Goal: Transaction & Acquisition: Purchase product/service

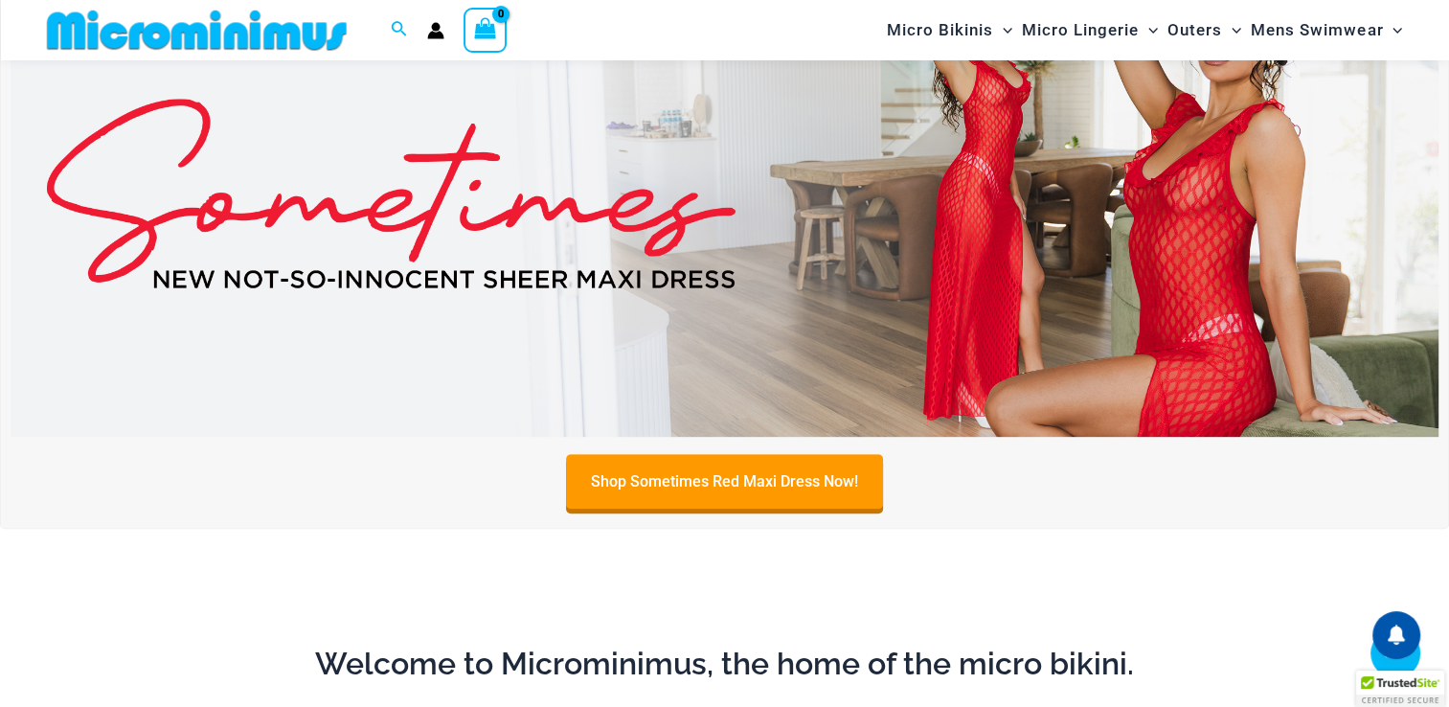
scroll to position [175, 0]
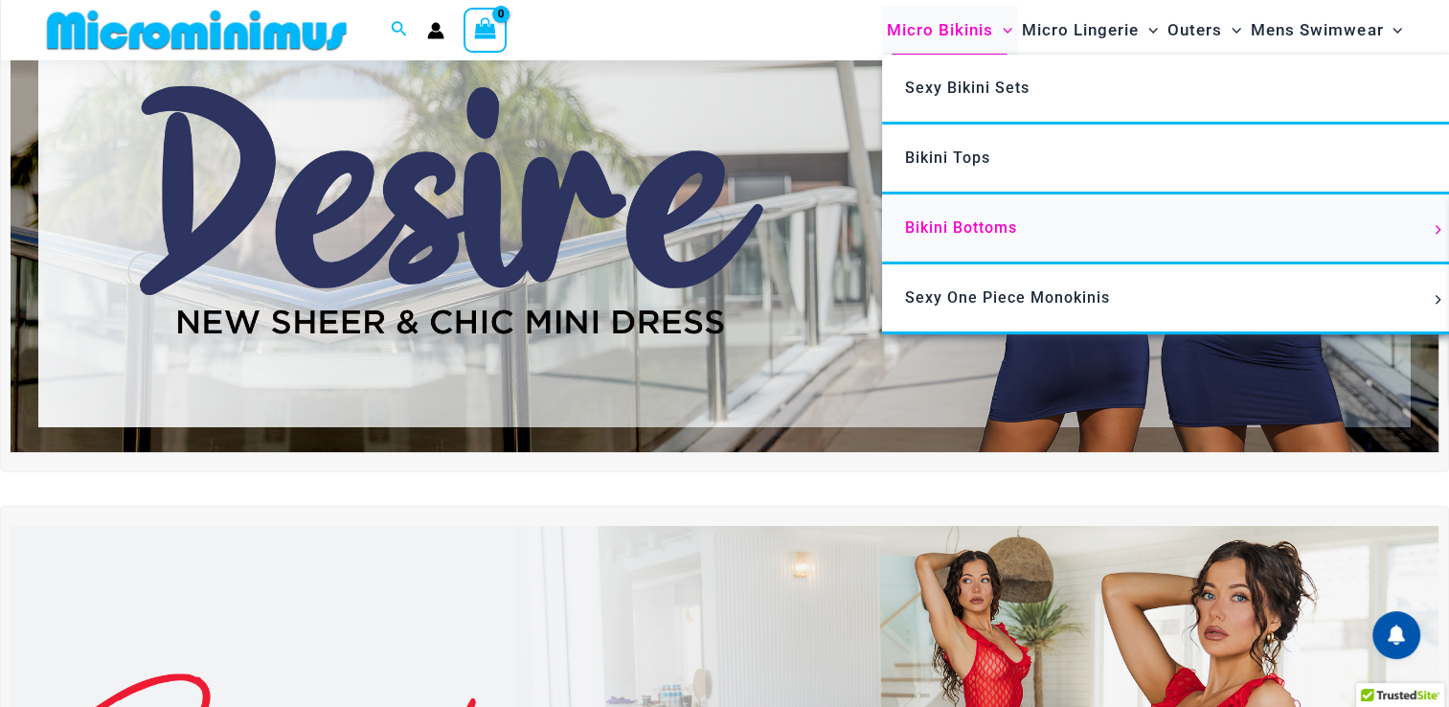
click at [943, 221] on span "Bikini Bottoms" at bounding box center [961, 227] width 112 height 18
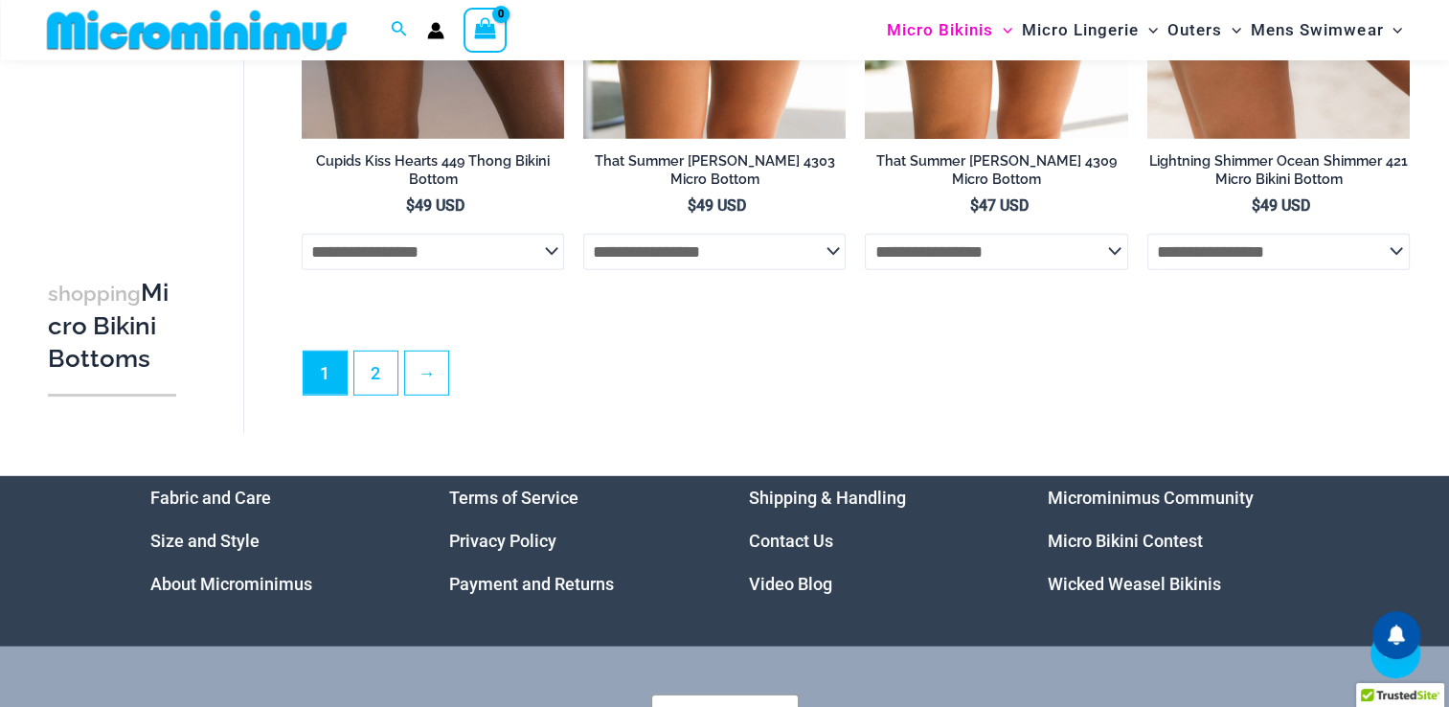
scroll to position [5700, 0]
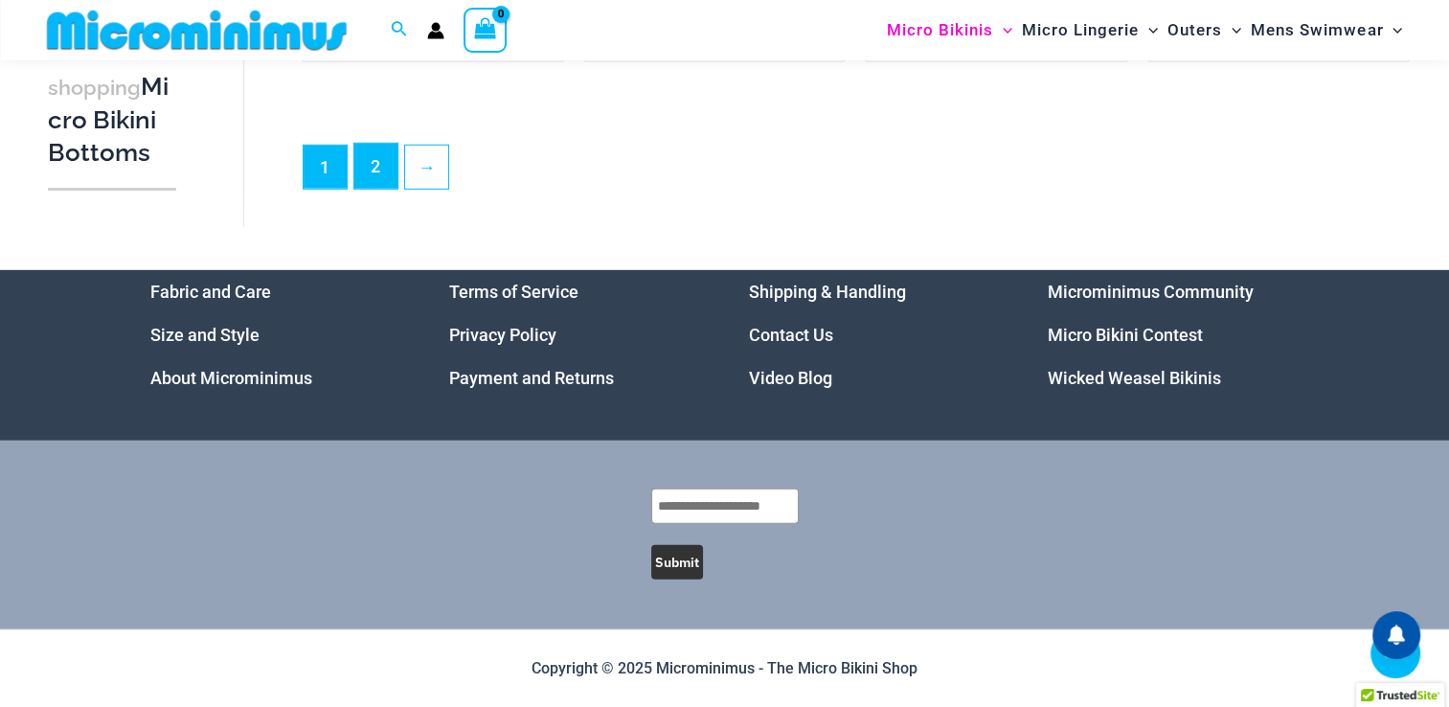
click at [381, 175] on link "2" at bounding box center [375, 166] width 43 height 45
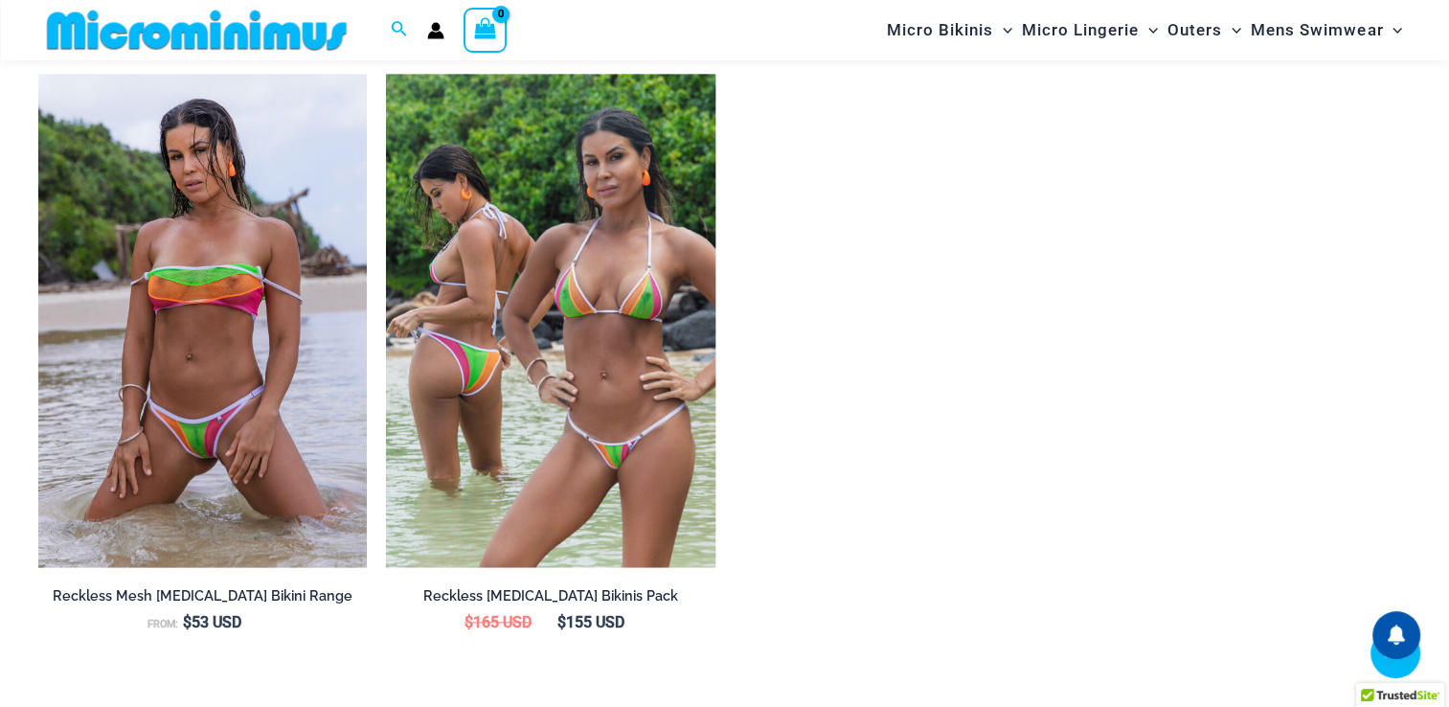
scroll to position [2471, 0]
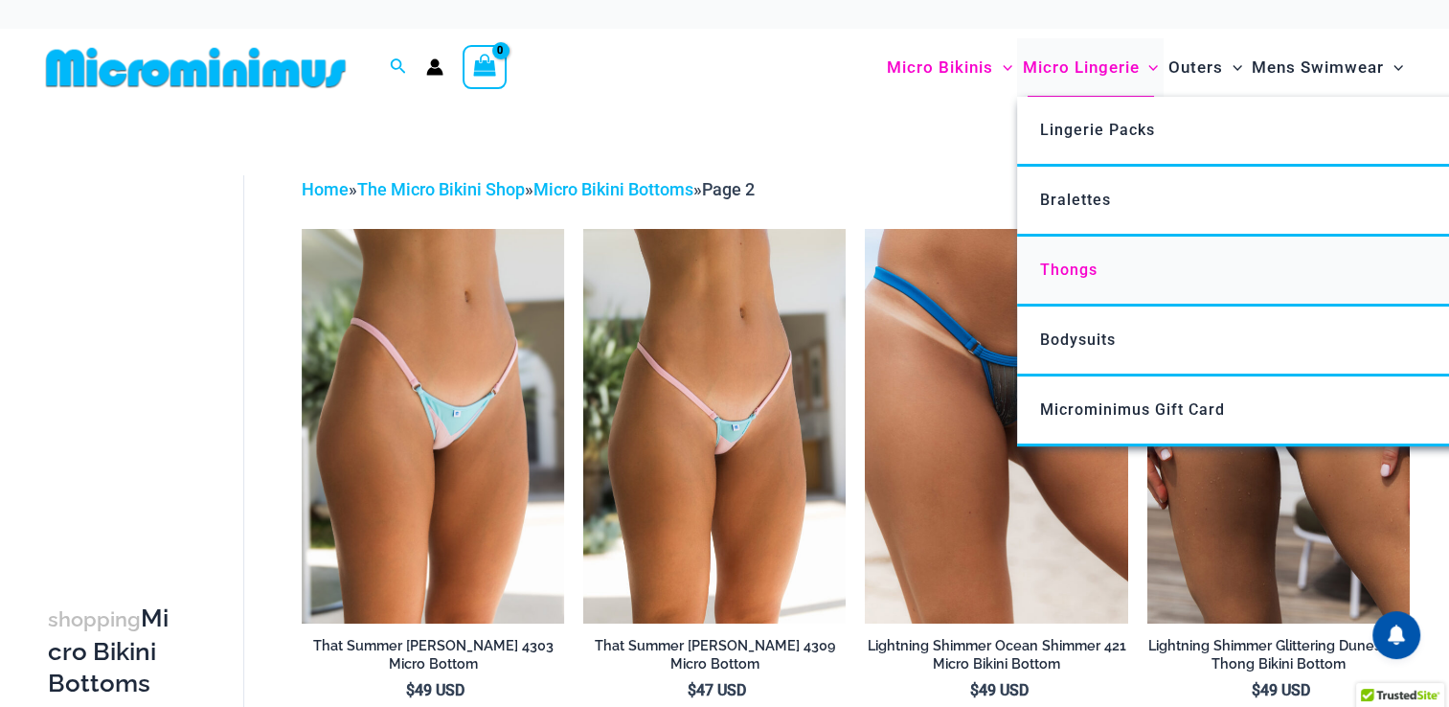
click at [1068, 267] on span "Thongs" at bounding box center [1068, 269] width 57 height 18
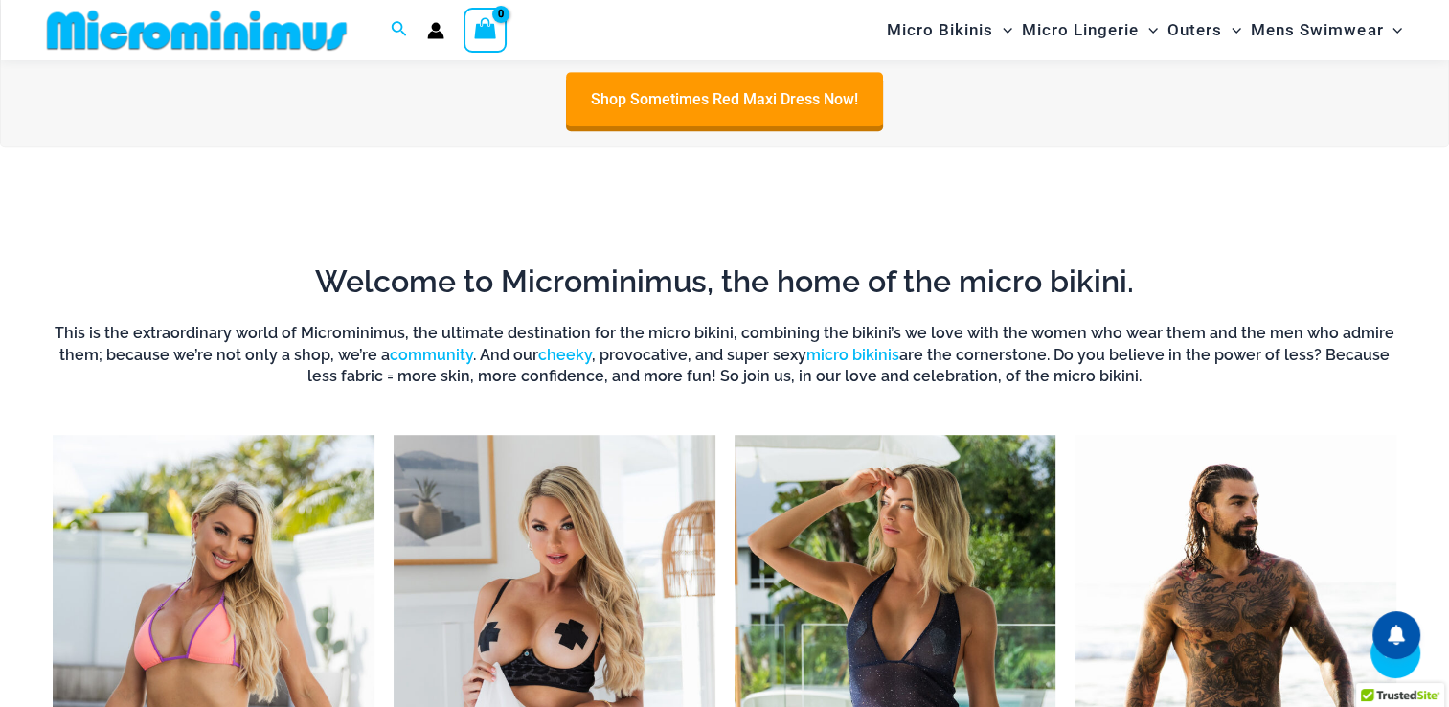
scroll to position [1898, 0]
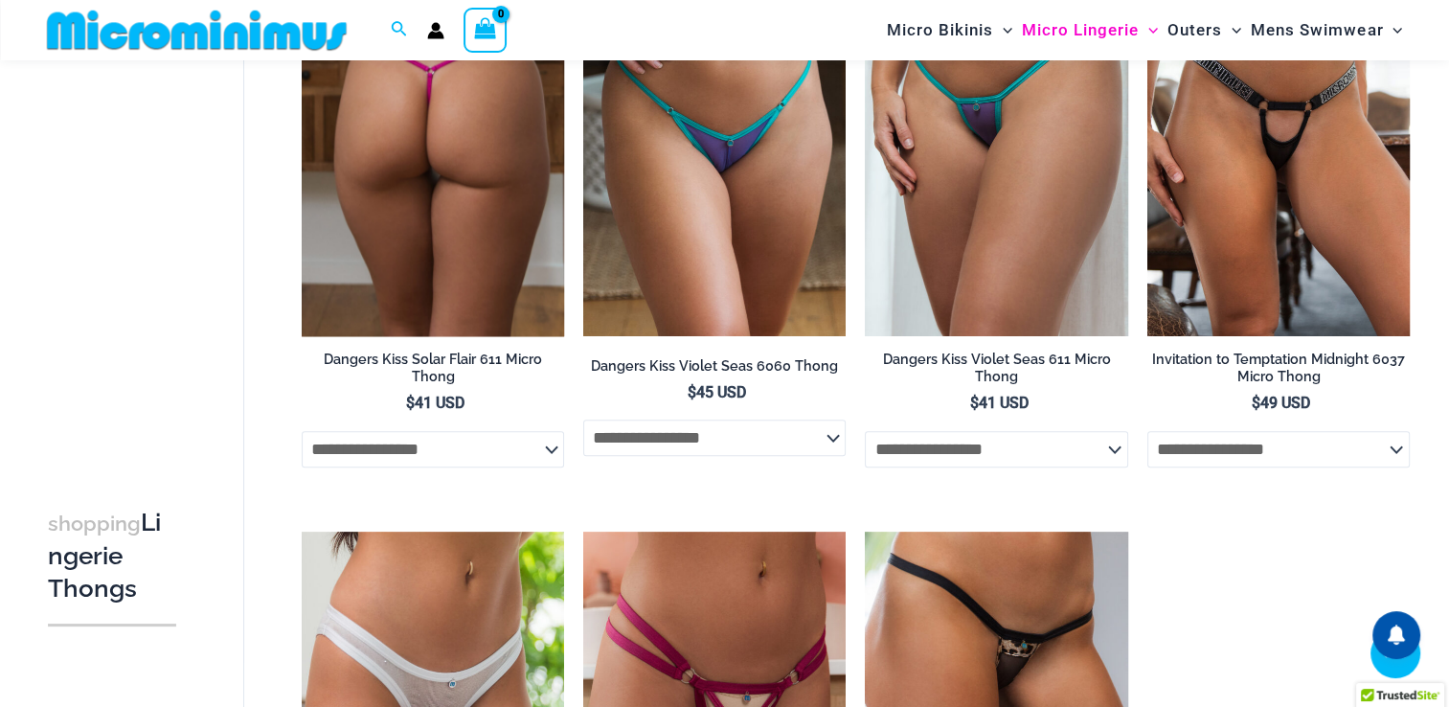
scroll to position [1420, 0]
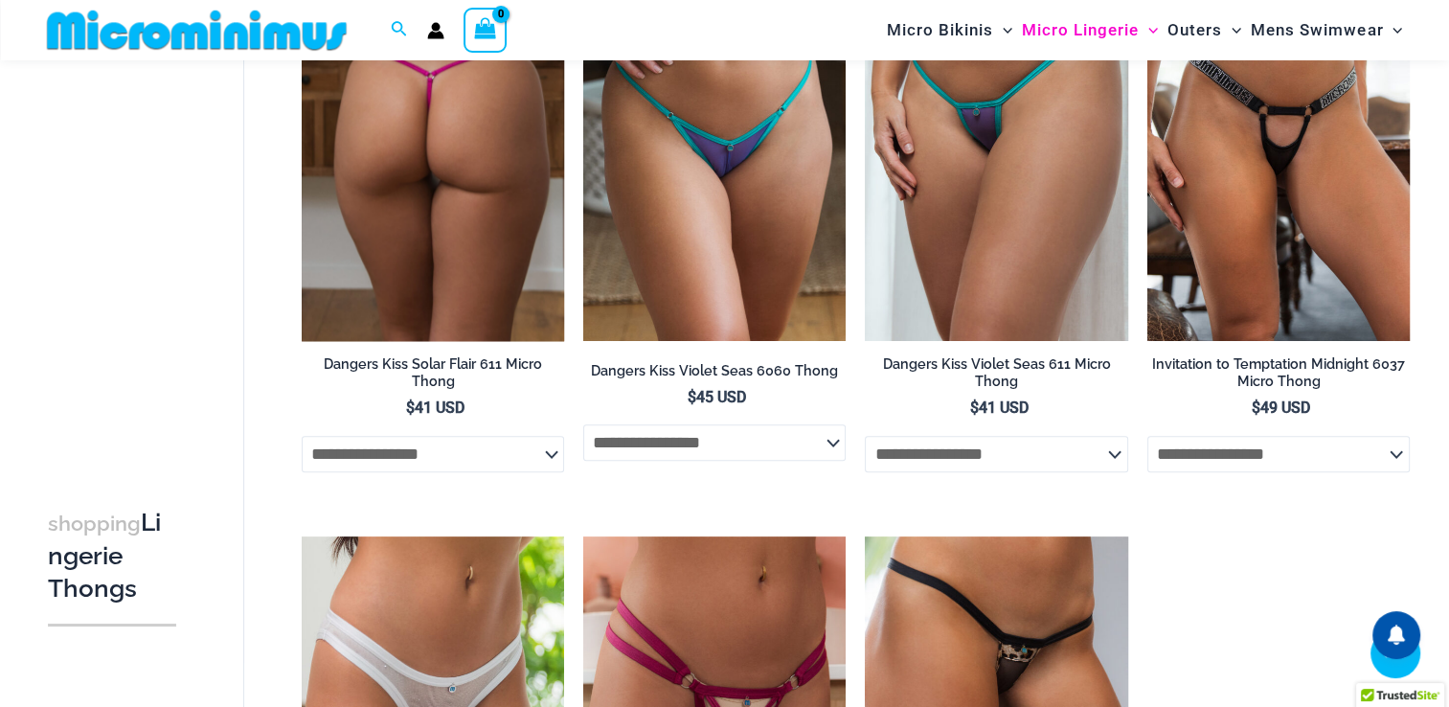
click at [423, 196] on img at bounding box center [433, 144] width 262 height 394
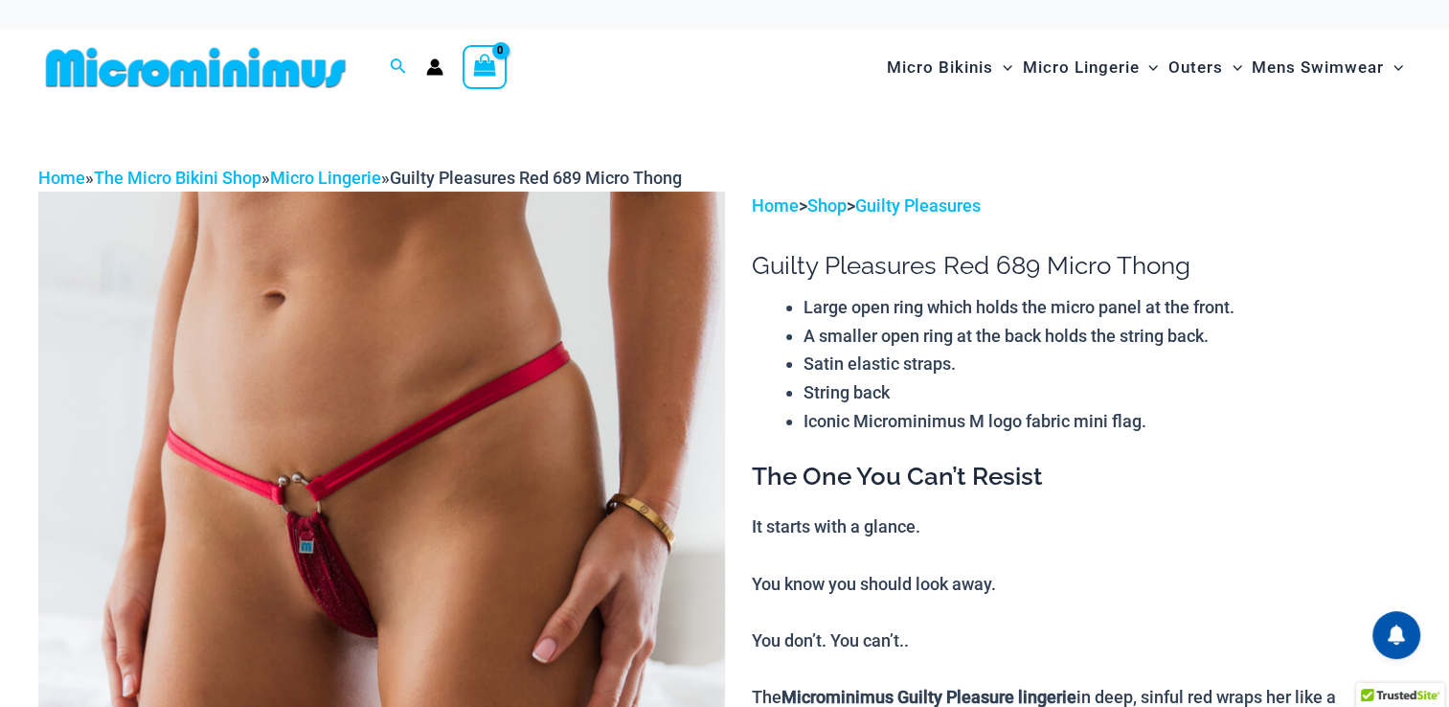
click at [320, 634] on img at bounding box center [381, 706] width 687 height 1029
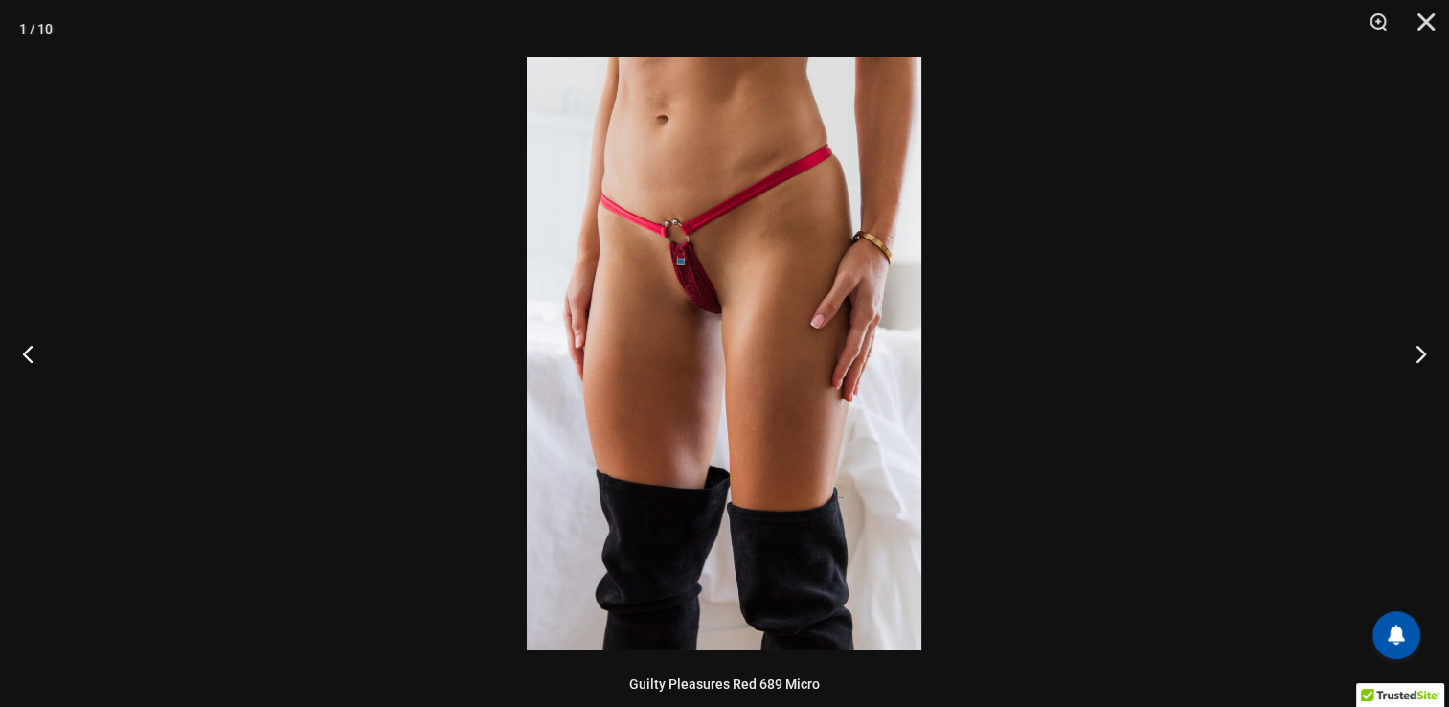
click at [765, 243] on img at bounding box center [724, 353] width 395 height 592
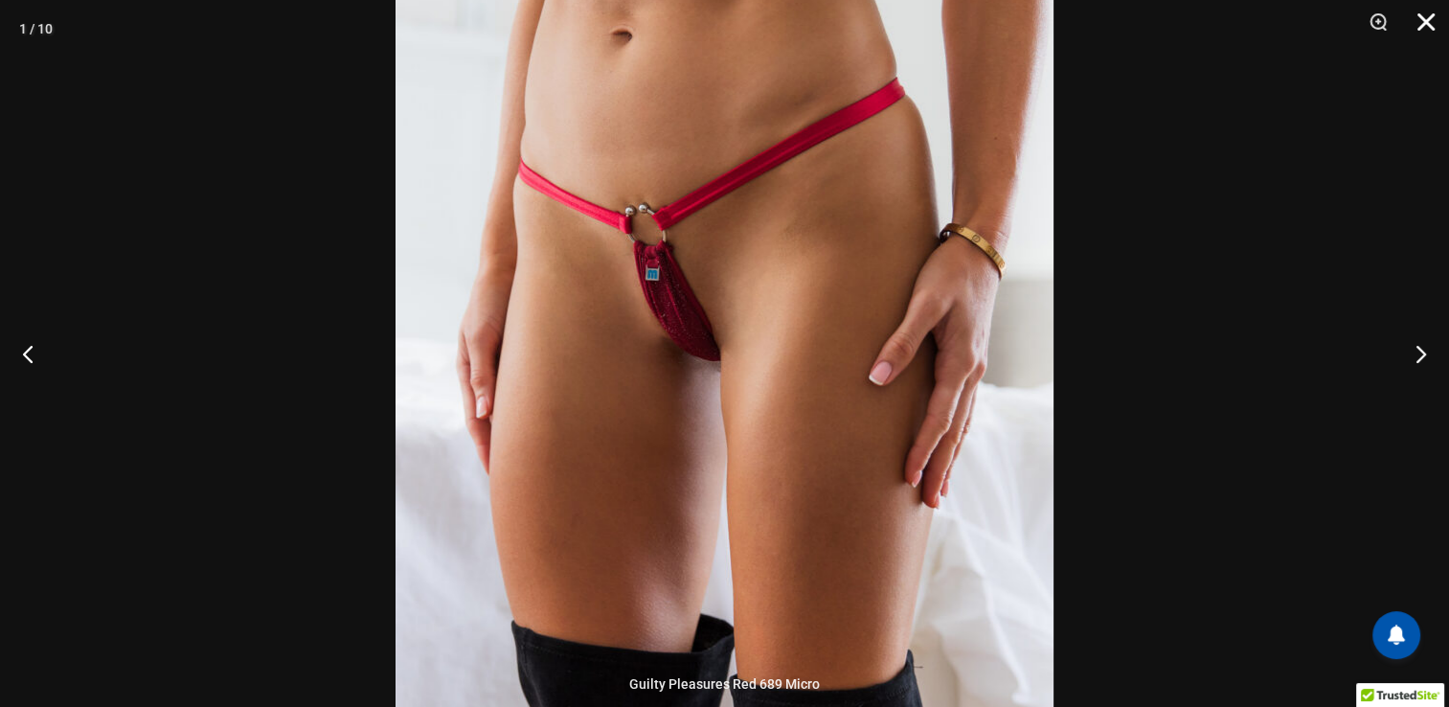
click at [1411, 21] on button "Close" at bounding box center [1419, 28] width 48 height 57
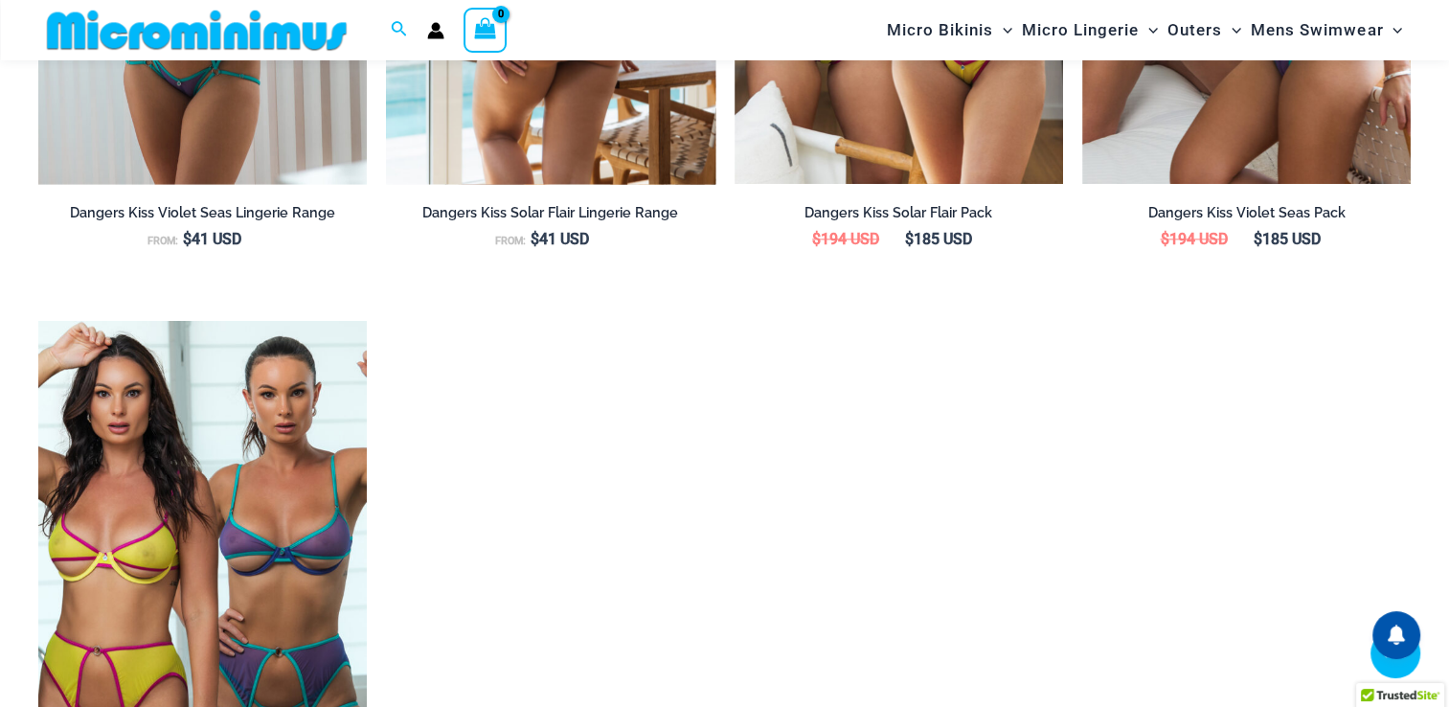
scroll to position [2471, 0]
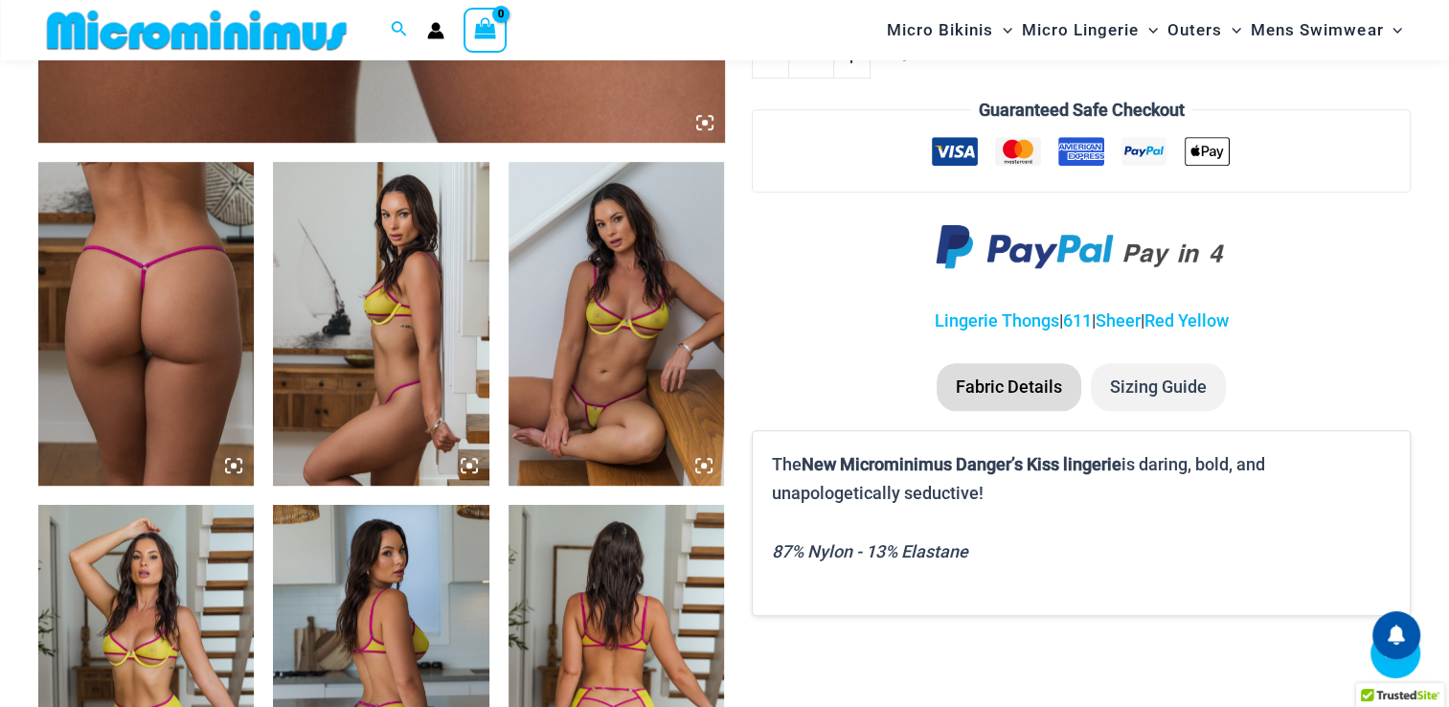
scroll to position [1035, 0]
